Goal: Information Seeking & Learning: Learn about a topic

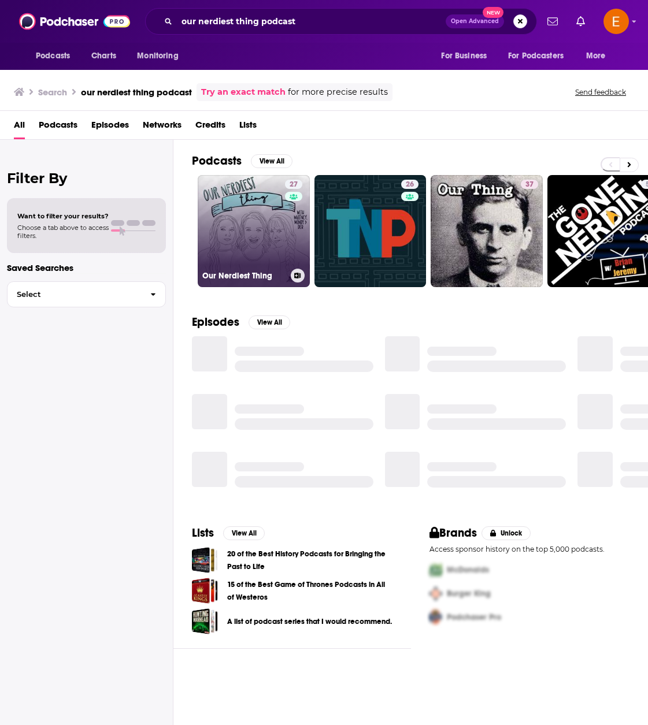
click at [233, 229] on link "27 Our Nerdiest Thing" at bounding box center [254, 231] width 112 height 112
